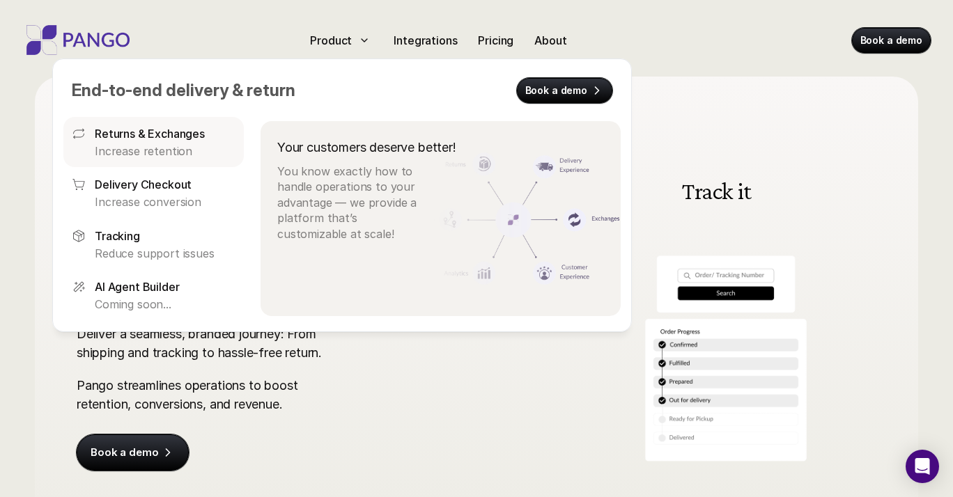
click at [151, 137] on p "Returns & Exchanges" at bounding box center [150, 133] width 110 height 17
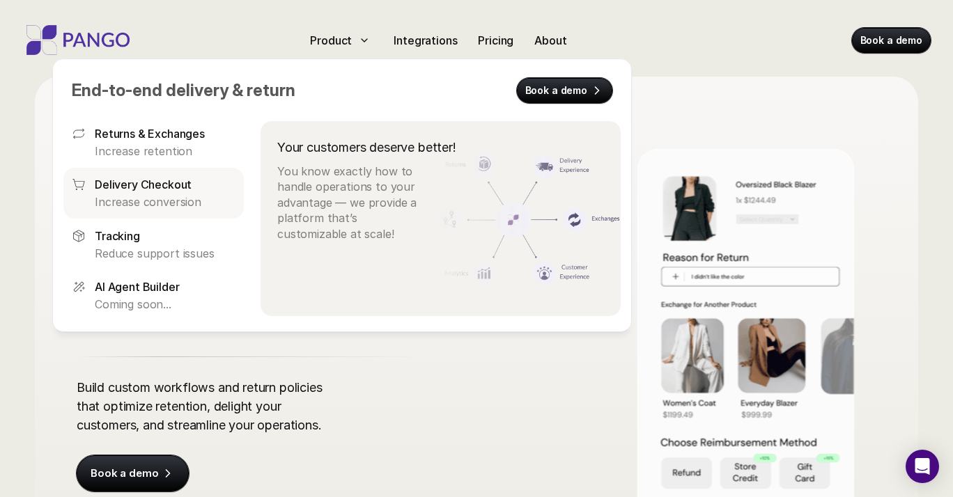
click at [156, 189] on p "Delivery Checkout" at bounding box center [143, 184] width 97 height 17
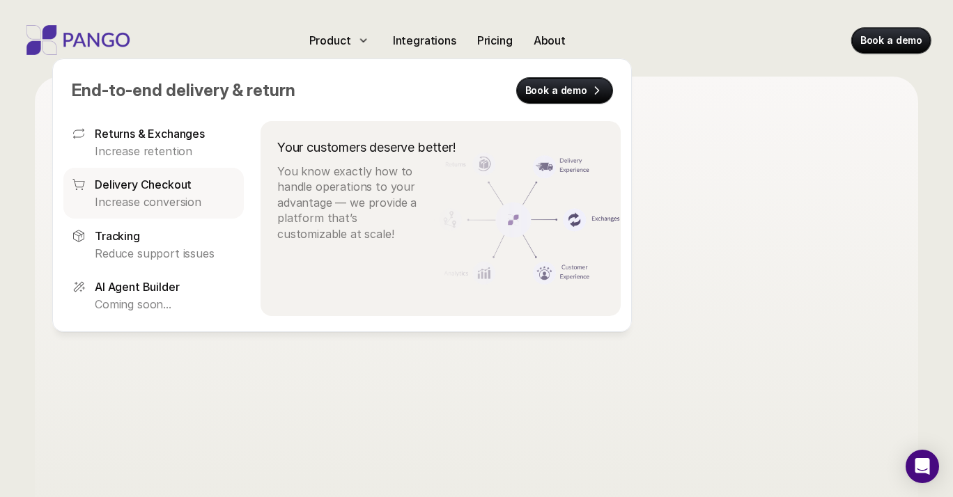
scroll to position [77, 0]
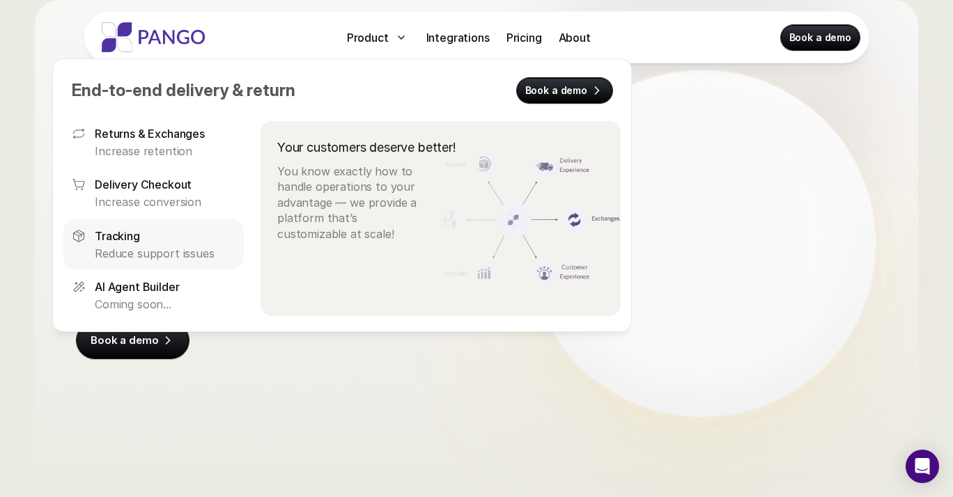
click at [137, 243] on p "Tracking" at bounding box center [117, 235] width 45 height 17
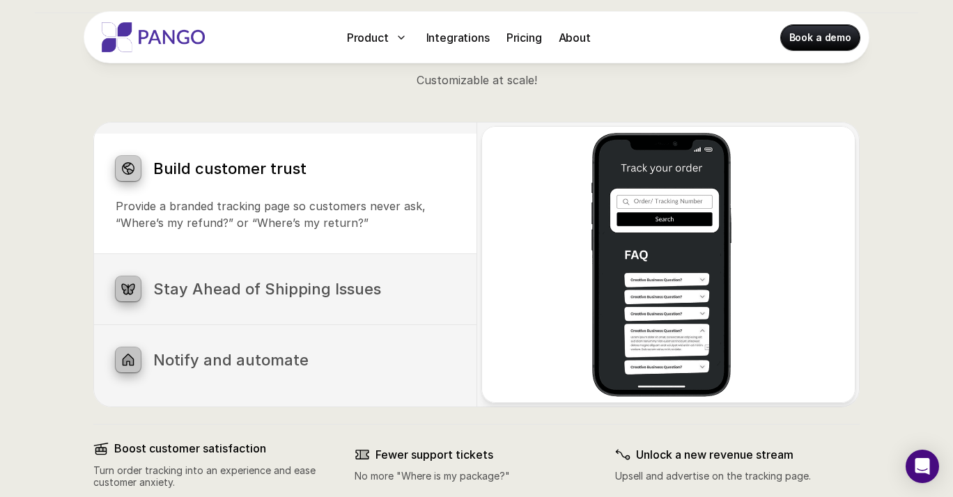
scroll to position [676, 0]
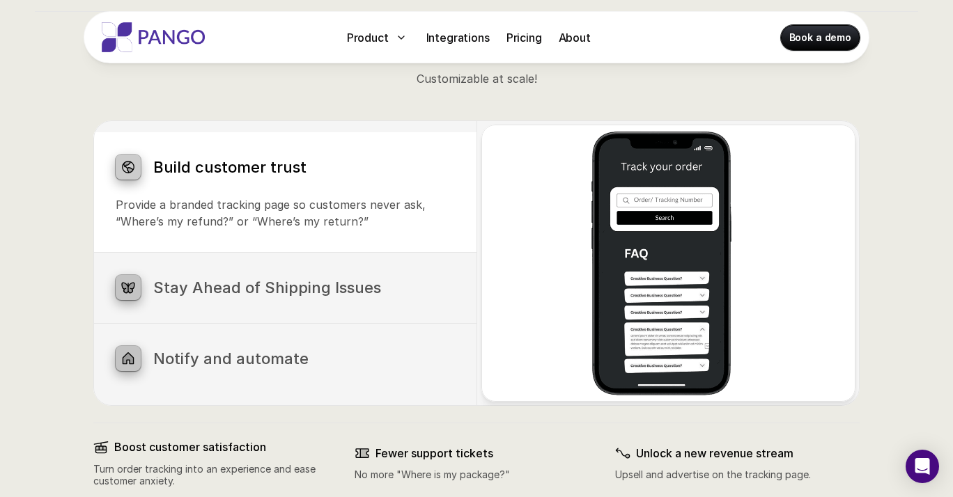
click at [295, 304] on div "Stay Ahead of Shipping Issues Pango alerts you to shipping issues and gives you…" at bounding box center [284, 288] width 383 height 70
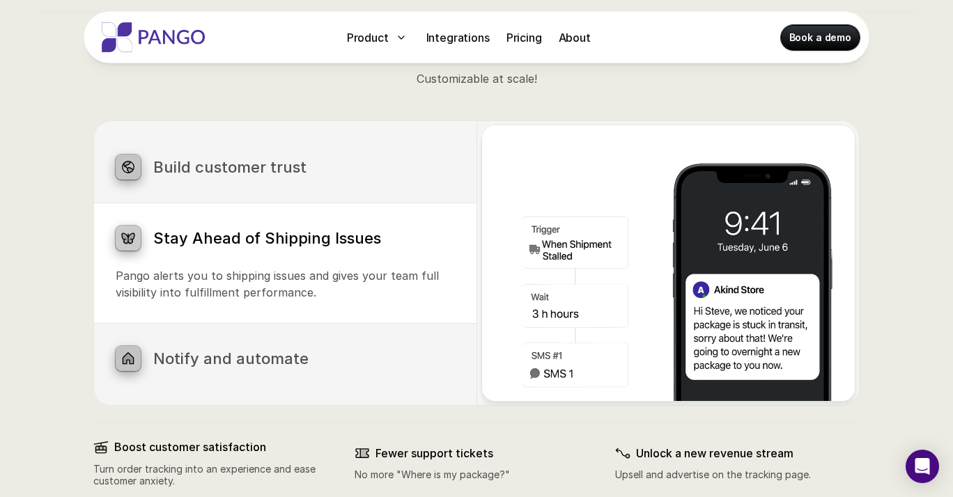
click at [263, 362] on h3 "Notify and automate" at bounding box center [303, 359] width 301 height 18
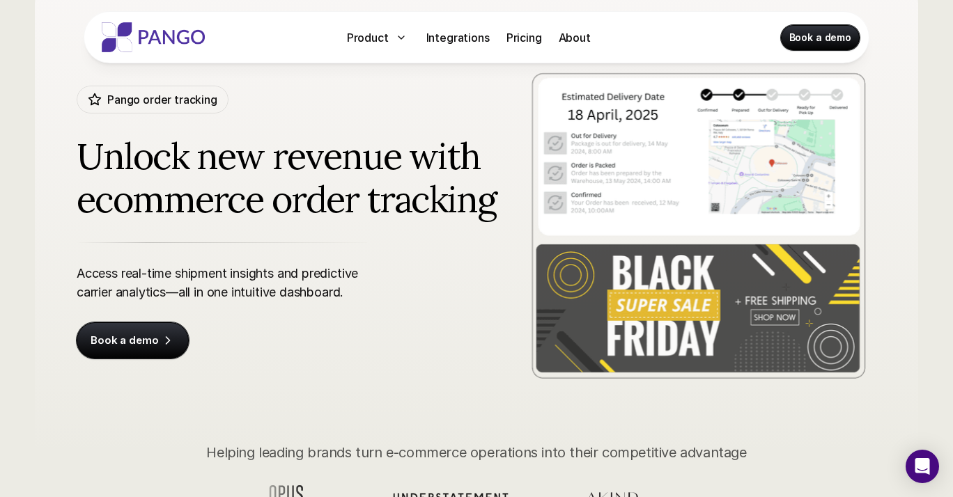
scroll to position [0, 0]
